Goal: Leave review/rating: Share an evaluation or opinion about a product, service, or content

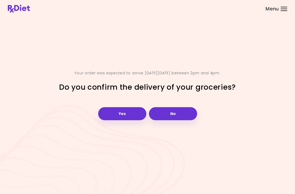
click at [129, 104] on div "Yes No" at bounding box center [147, 113] width 101 height 22
click at [123, 109] on button "Yes" at bounding box center [122, 113] width 48 height 13
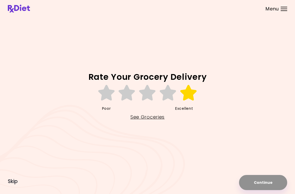
click at [193, 90] on icon at bounding box center [189, 93] width 18 height 16
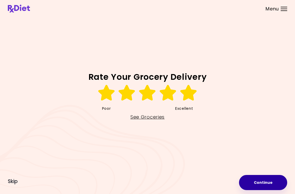
click at [193, 175] on button "Continue" at bounding box center [263, 182] width 48 height 15
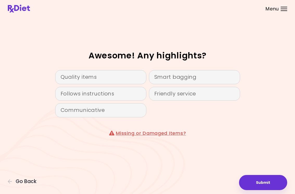
click at [120, 91] on div "Follows instructions" at bounding box center [100, 94] width 91 height 14
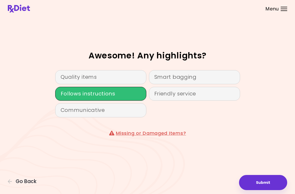
click at [193, 98] on div "Friendly service" at bounding box center [194, 94] width 91 height 14
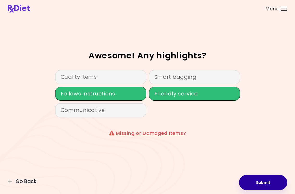
click at [193, 178] on button "Submit" at bounding box center [263, 182] width 48 height 15
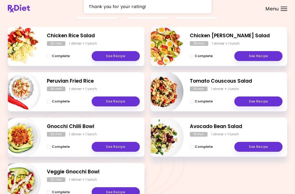
scroll to position [69, 0]
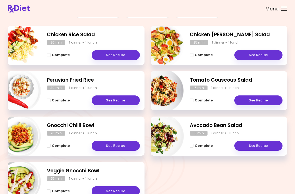
click at [114, 144] on link "See Recipe" at bounding box center [116, 146] width 48 height 10
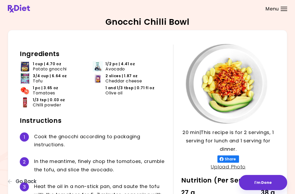
click at [193, 48] on div "Gnocchi Chilli Bowl 20 min 20 min | This recipe is for 2 servings, 1 serving fo…" at bounding box center [147, 138] width 295 height 276
